Goal: Task Accomplishment & Management: Manage account settings

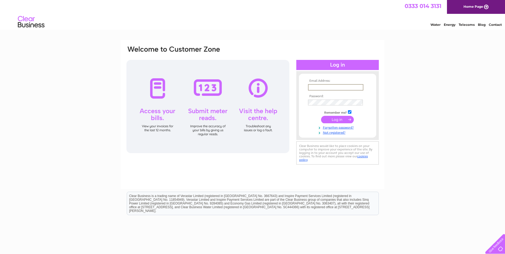
click at [315, 89] on input "text" at bounding box center [335, 87] width 55 height 6
type input "[PERSON_NAME][EMAIL_ADDRESS][DOMAIN_NAME]"
click at [335, 119] on input "submit" at bounding box center [337, 119] width 33 height 7
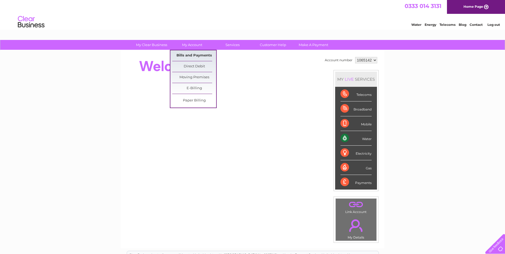
click at [191, 54] on link "Bills and Payments" at bounding box center [194, 55] width 44 height 11
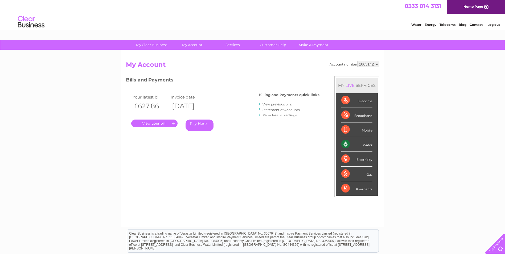
click at [152, 123] on link "." at bounding box center [154, 124] width 46 height 8
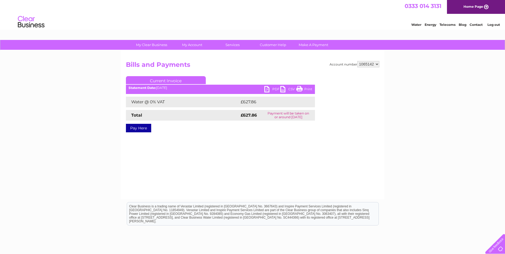
click at [270, 89] on link "PDF" at bounding box center [272, 90] width 16 height 8
